Goal: Task Accomplishment & Management: Use online tool/utility

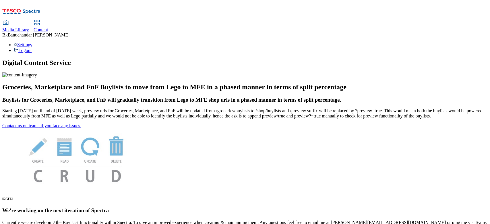
click at [48, 20] on link "Content" at bounding box center [41, 26] width 15 height 12
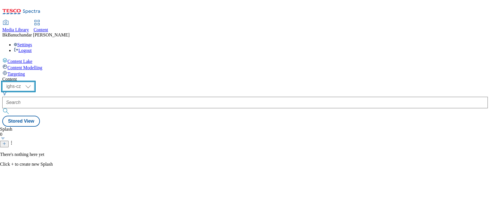
click at [34, 82] on select "ighs-cz ighs-hu ighs-sk" at bounding box center [18, 86] width 32 height 9
select select "ighs-sk"
click at [34, 82] on select "ighs-cz ighs-hu ighs-sk" at bounding box center [18, 86] width 32 height 9
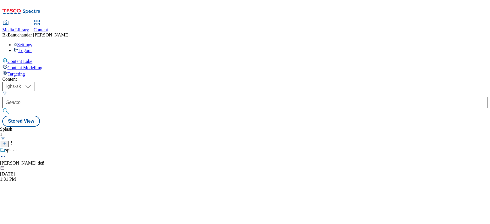
click at [14, 140] on icon at bounding box center [12, 143] width 6 height 6
click at [12, 144] on circle at bounding box center [11, 144] width 1 height 1
click at [6, 154] on icon at bounding box center [3, 157] width 6 height 6
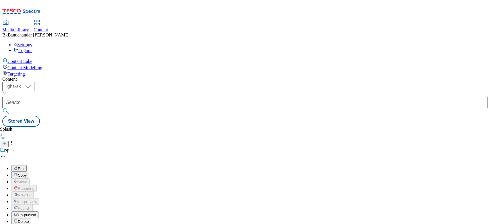
click at [27, 165] on button "Edit" at bounding box center [18, 168] width 15 height 7
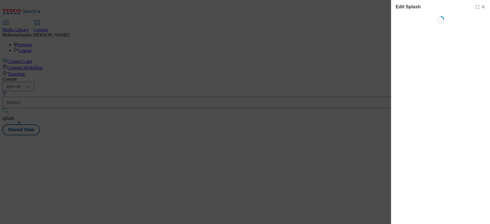
select select "Spring"
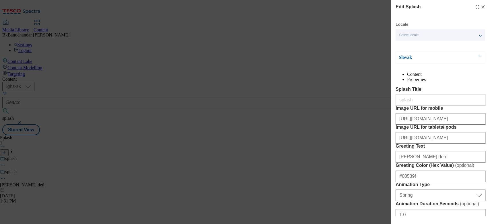
click at [482, 7] on line "Modal" at bounding box center [483, 7] width 3 height 3
select select "Spring"
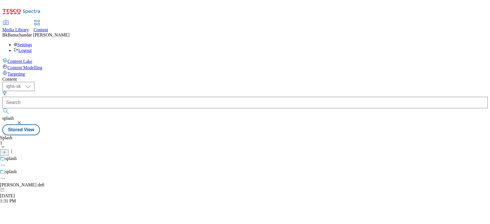
click at [29, 27] on span "Media Library" at bounding box center [15, 29] width 27 height 5
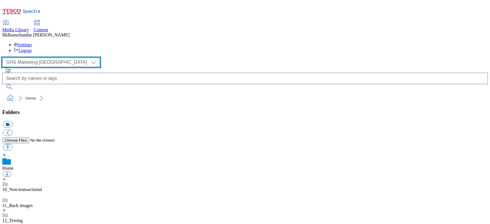
click at [31, 58] on select "GHS Marketing UK iGHS Marketing CE MCA CZ MCA HU MCA SK" at bounding box center [51, 62] width 98 height 9
select select "flare-ighs-ce-mktg"
click at [4, 58] on select "GHS Marketing UK iGHS Marketing CE MCA CZ MCA HU MCA SK" at bounding box center [51, 62] width 98 height 9
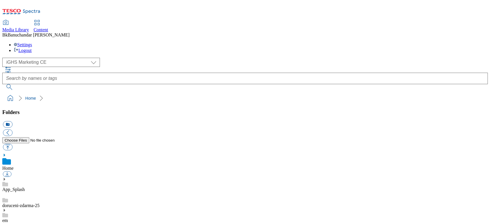
click at [24, 177] on div "App_Splash" at bounding box center [245, 184] width 486 height 15
click at [5, 171] on use at bounding box center [4, 172] width 1 height 3
click at [25, 181] on link "App_Splash" at bounding box center [13, 183] width 22 height 5
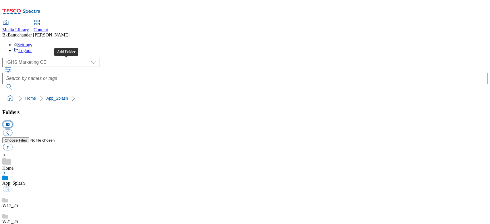
click at [12, 121] on button "icon_new_folder" at bounding box center [7, 124] width 9 height 7
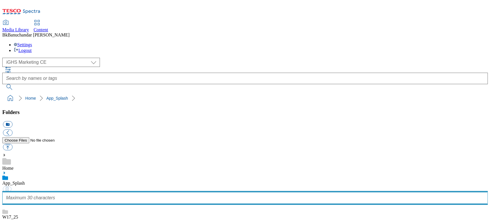
click at [49, 192] on input "text" at bounding box center [245, 197] width 486 height 11
type input "W28_25"
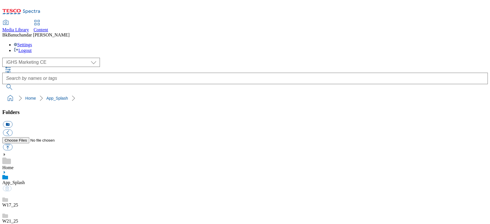
click at [12, 144] on button "button" at bounding box center [7, 147] width 9 height 7
type input "C:\fakepath\desktop_app.jpg"
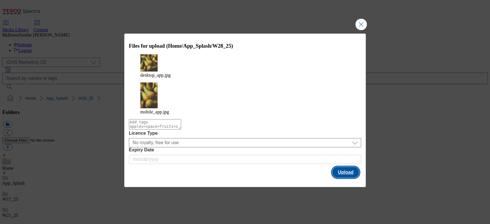
click at [345, 167] on button "Upload" at bounding box center [345, 172] width 27 height 11
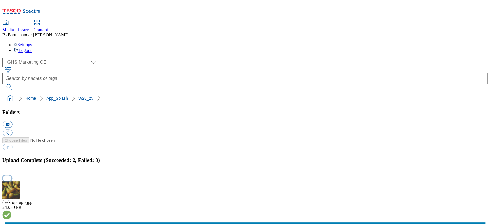
click at [11, 175] on button "button" at bounding box center [7, 177] width 9 height 5
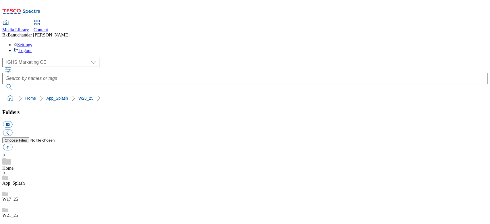
click at [40, 19] on icon at bounding box center [37, 22] width 7 height 7
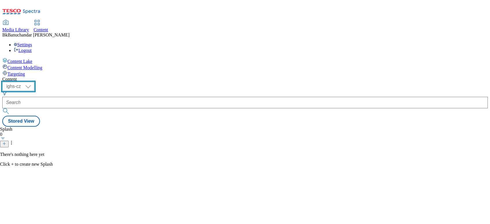
click at [34, 82] on select "ighs-cz ighs-hu ighs-sk" at bounding box center [18, 86] width 32 height 9
select select "ighs-sk"
click at [34, 82] on select "ighs-cz ighs-hu ighs-sk" at bounding box center [18, 86] width 32 height 9
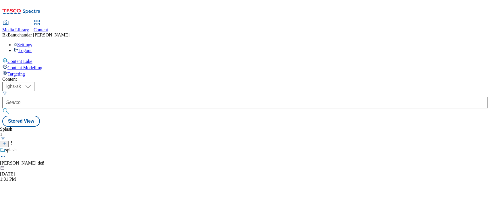
click at [6, 154] on icon at bounding box center [3, 157] width 6 height 6
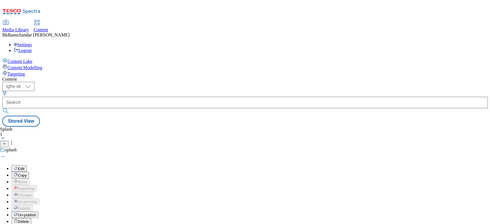
click at [27, 165] on button "Edit" at bounding box center [18, 168] width 15 height 7
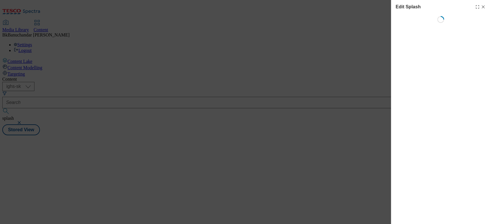
select select "Spring"
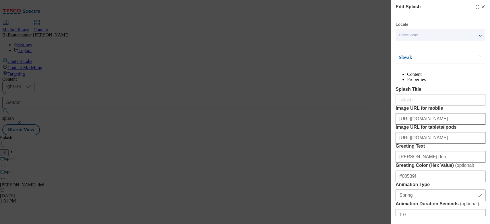
scroll to position [38, 0]
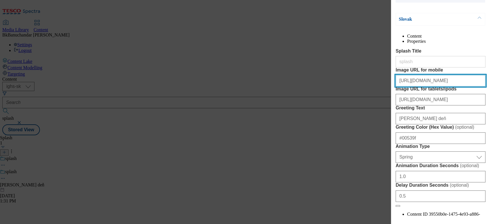
click at [424, 86] on input "[URL][DOMAIN_NAME]" at bounding box center [441, 80] width 90 height 11
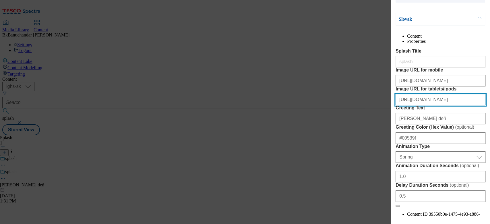
click at [415, 105] on input "[URL][DOMAIN_NAME]" at bounding box center [441, 99] width 90 height 11
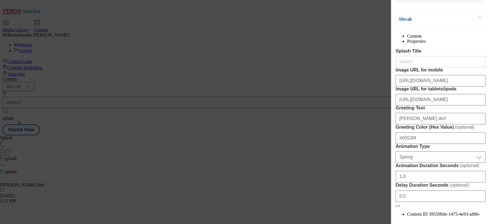
drag, startPoint x: 264, startPoint y: 199, endPoint x: 294, endPoint y: 196, distance: 30.5
click at [264, 199] on div "Edit Splash Locale Select locale Slovak English Slovak Content Properties Splas…" at bounding box center [245, 112] width 490 height 224
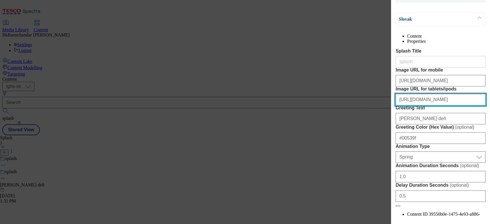
click at [446, 105] on input "[URL][DOMAIN_NAME]" at bounding box center [441, 99] width 90 height 11
paste input "bb254dd1-46e1-438d-b053-e13034e9d9f9/desktop_app"
type input "[URL][DOMAIN_NAME]"
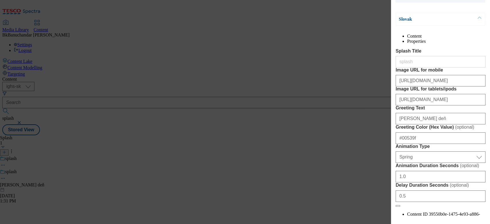
scroll to position [0, 0]
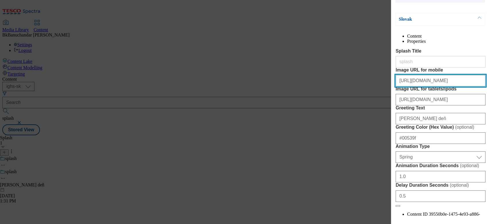
click at [424, 86] on input "[URL][DOMAIN_NAME]" at bounding box center [441, 80] width 90 height 11
paste input "93c57a41-a2d1-4705-9d6b-63aeaa5ab4b8/mobile_app"
type input "[URL][DOMAIN_NAME]"
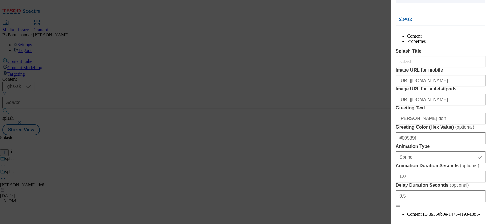
click at [360, 134] on div "Edit Splash Locale Select locale Slovak English Slovak Content Properties Splas…" at bounding box center [245, 112] width 490 height 224
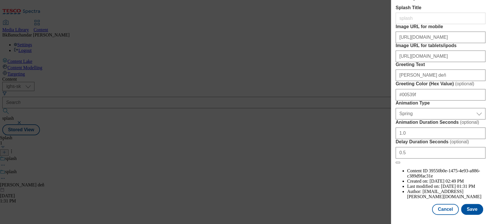
scroll to position [127, 0]
click at [469, 208] on button "Save" at bounding box center [472, 209] width 22 height 11
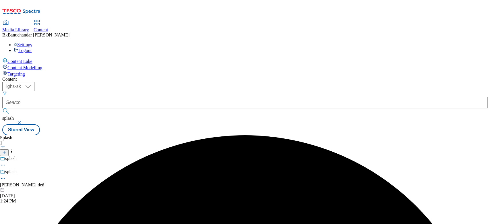
click at [6, 175] on icon at bounding box center [3, 178] width 6 height 6
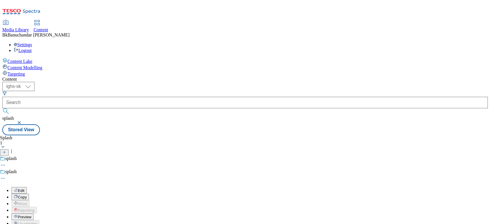
click at [27, 187] on button "Edit" at bounding box center [18, 190] width 15 height 7
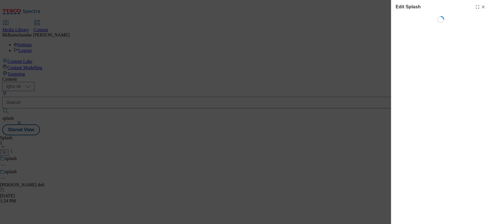
select select "Spring"
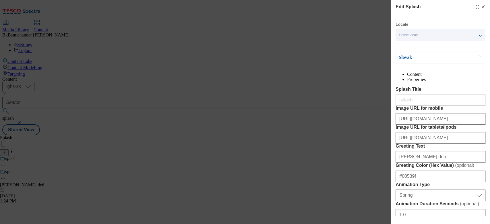
click at [480, 56] on button "Modal" at bounding box center [479, 57] width 11 height 12
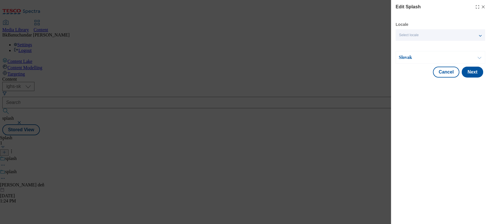
click at [480, 56] on button "Modal" at bounding box center [479, 57] width 11 height 12
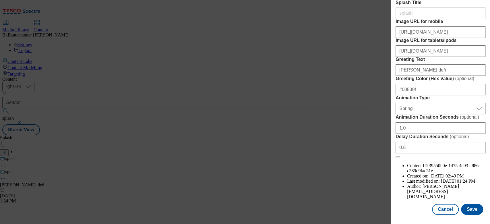
scroll to position [0, 0]
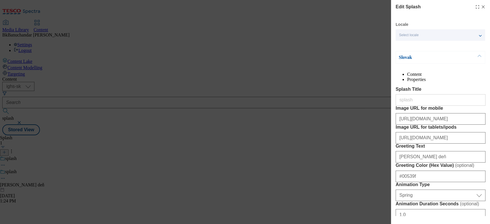
click at [481, 36] on div "Select locale" at bounding box center [441, 34] width 90 height 11
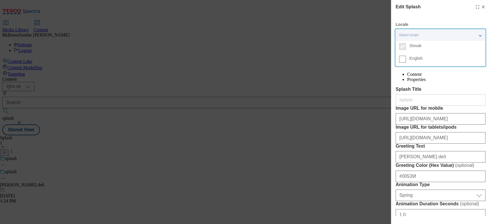
click at [416, 60] on span "English" at bounding box center [415, 58] width 13 height 3
click at [406, 60] on input "English" at bounding box center [402, 59] width 7 height 7
click at [416, 60] on span "English" at bounding box center [415, 58] width 13 height 3
click at [406, 60] on input "English" at bounding box center [402, 59] width 7 height 7
click at [479, 35] on div "2 locales selected" at bounding box center [441, 34] width 90 height 11
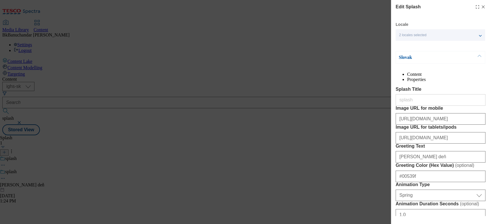
scroll to position [38, 0]
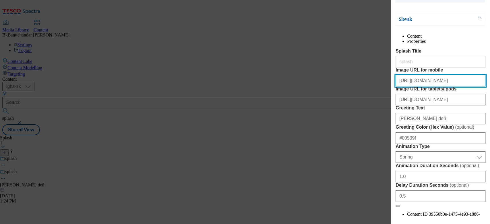
click at [431, 86] on input "[URL][DOMAIN_NAME]" at bounding box center [441, 80] width 90 height 11
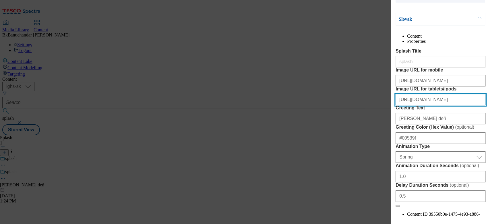
click at [420, 105] on input "[URL][DOMAIN_NAME]" at bounding box center [441, 99] width 90 height 11
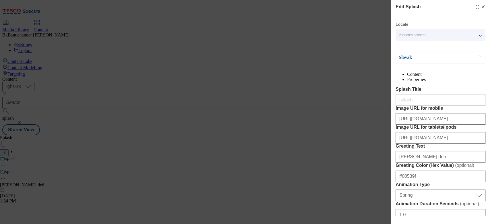
click at [436, 33] on div "2 locales selected" at bounding box center [441, 34] width 90 height 11
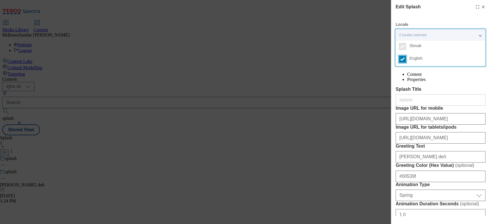
click at [403, 58] on input "English" at bounding box center [402, 59] width 7 height 7
click at [422, 19] on div "Edit Splash Locale Select locale Slovak English Slovak Content Properties Splas…" at bounding box center [441, 152] width 90 height 298
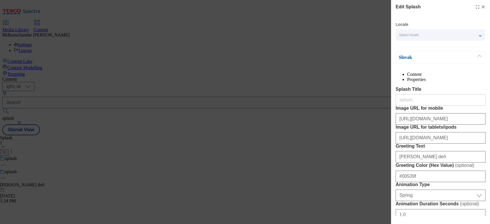
click at [460, 78] on li "Properties" at bounding box center [446, 79] width 78 height 5
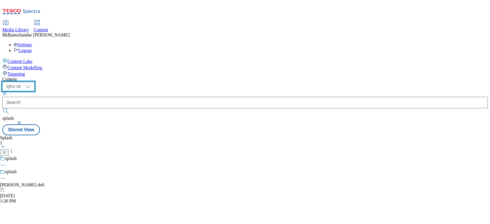
click at [34, 82] on select "ighs-cz ighs-hu ighs-sk" at bounding box center [18, 86] width 32 height 9
select select "ighs-hu"
click at [34, 82] on select "ighs-cz ighs-hu ighs-sk" at bounding box center [18, 86] width 32 height 9
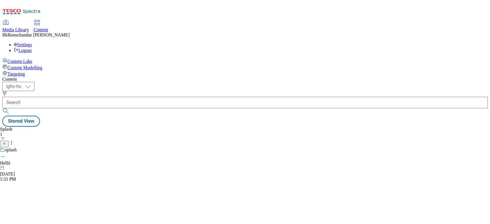
click at [6, 154] on icon at bounding box center [3, 157] width 6 height 6
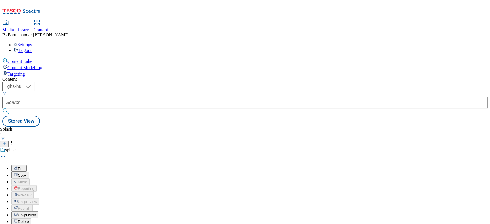
click at [27, 165] on button "Edit" at bounding box center [18, 168] width 15 height 7
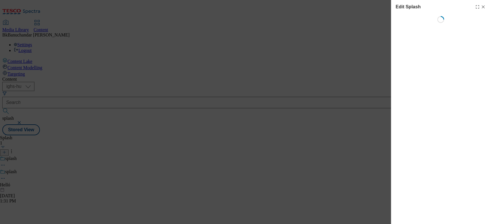
select select "Spring"
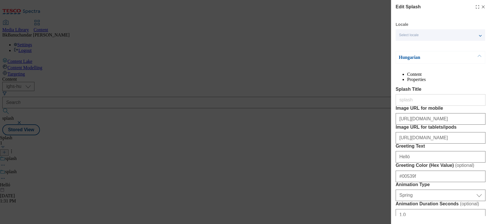
scroll to position [38, 0]
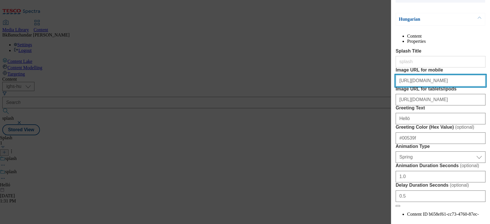
click at [430, 86] on input "[URL][DOMAIN_NAME]" at bounding box center [441, 80] width 90 height 11
click at [432, 86] on input "[URL][DOMAIN_NAME]" at bounding box center [441, 80] width 90 height 11
paste input "93c57a41-a2d1-4705-9d6b-63aeaa5ab4b8/mobile_app"
type input "[URL][DOMAIN_NAME]"
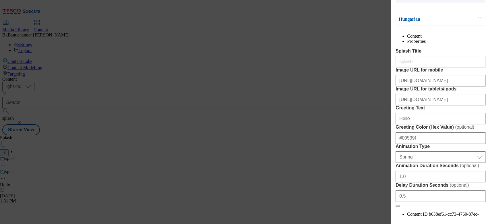
scroll to position [0, 0]
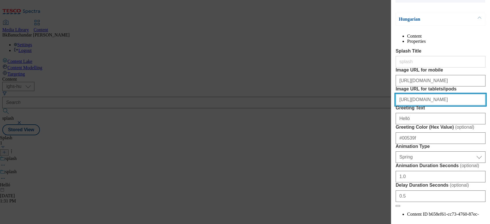
click at [423, 105] on input "[URL][DOMAIN_NAME]" at bounding box center [441, 99] width 90 height 11
paste input "bb254dd1-46e1-438d-b053-e13034e9d9f9/desktop_app"
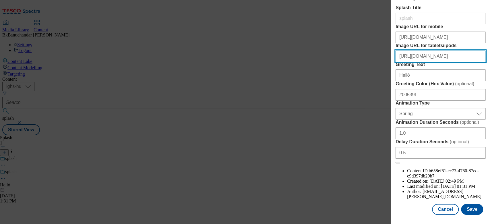
scroll to position [127, 0]
type input "[URL][DOMAIN_NAME]"
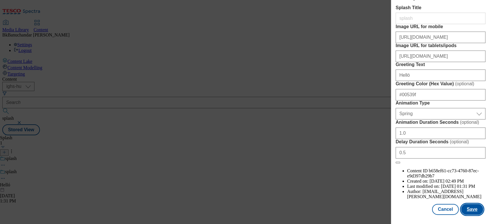
scroll to position [0, 0]
click at [470, 209] on button "Save" at bounding box center [472, 209] width 22 height 11
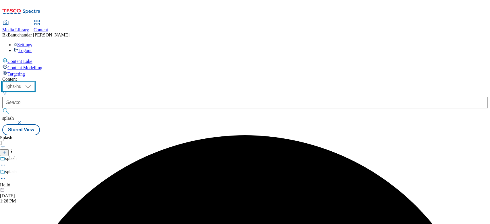
click at [34, 82] on select "ighs-cz ighs-hu ighs-sk" at bounding box center [18, 86] width 32 height 9
select select "ighs-cz"
click at [34, 82] on select "ighs-cz ighs-hu ighs-sk" at bounding box center [18, 86] width 32 height 9
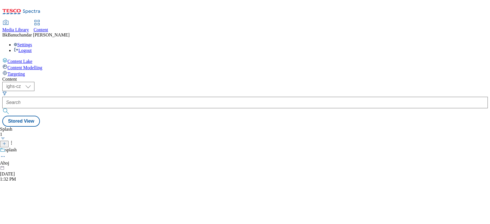
click at [6, 154] on icon at bounding box center [3, 157] width 6 height 6
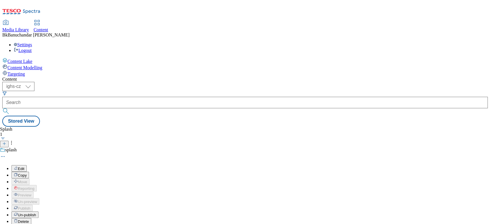
click at [27, 165] on button "Edit" at bounding box center [18, 168] width 15 height 7
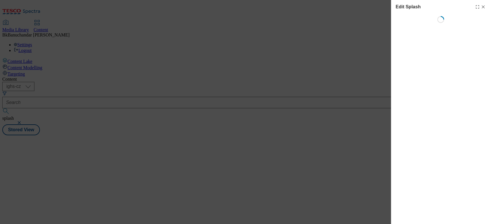
select select "Spring"
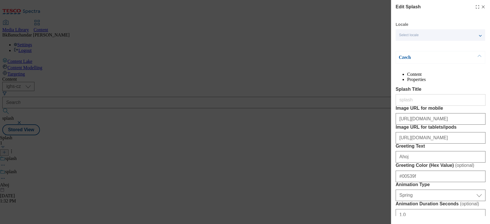
scroll to position [38, 0]
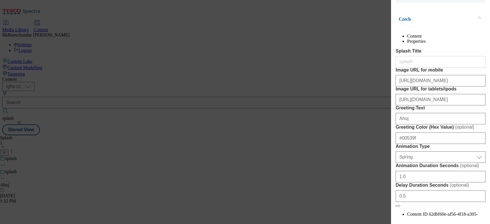
click at [465, 73] on label "Image URL for mobile" at bounding box center [441, 69] width 90 height 5
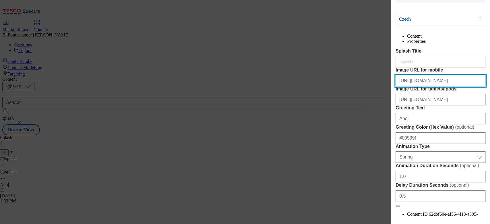
click at [465, 86] on input "[URL][DOMAIN_NAME]" at bounding box center [441, 80] width 90 height 11
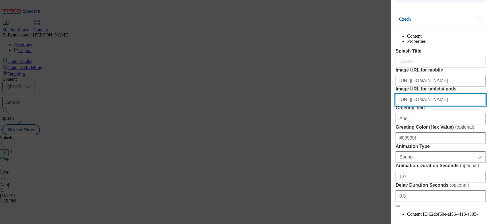
click at [434, 105] on input "[URL][DOMAIN_NAME]" at bounding box center [441, 99] width 90 height 11
paste input "bb254dd1-46e1-438d-b053-e13034e9d9f9/desktop_app"
type input "[URL][DOMAIN_NAME]"
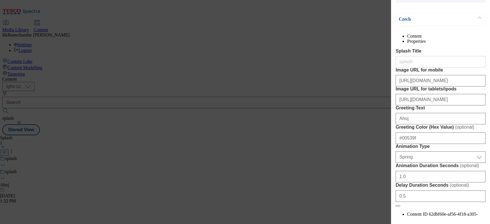
scroll to position [0, 0]
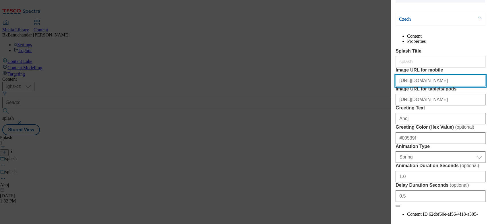
click at [422, 86] on input "[URL][DOMAIN_NAME]" at bounding box center [441, 80] width 90 height 11
paste input "93c57a41-a2d1-4705-9d6b-63aeaa5ab4b8/mobile_app"
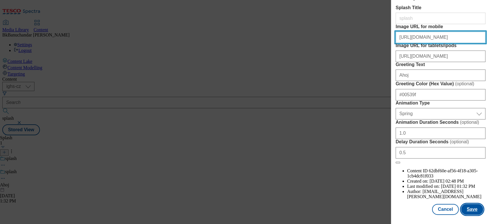
type input "[URL][DOMAIN_NAME]"
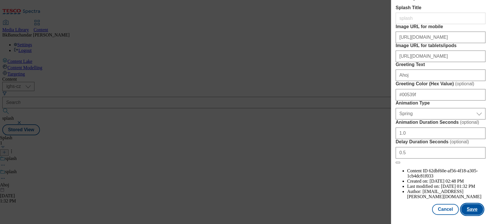
click at [475, 206] on button "Save" at bounding box center [472, 209] width 22 height 11
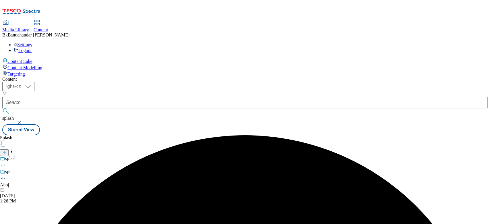
scroll to position [0, 0]
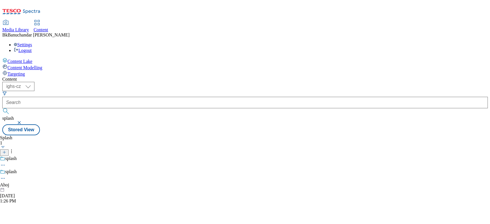
click at [29, 27] on span "Media Library" at bounding box center [15, 29] width 27 height 5
